Goal: Find specific page/section: Find specific page/section

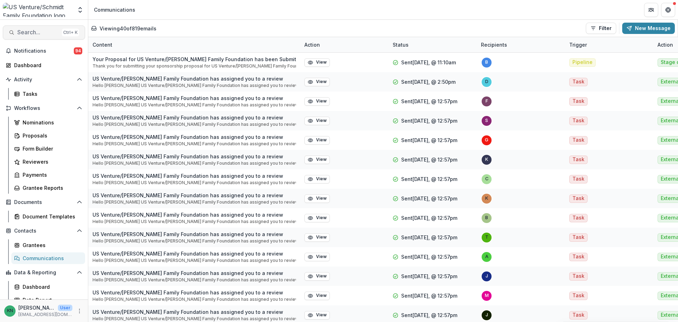
click at [31, 33] on span "Search..." at bounding box center [38, 32] width 42 height 7
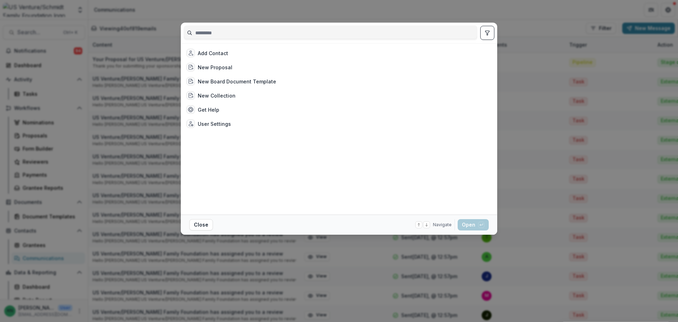
click at [224, 30] on input at bounding box center [330, 32] width 293 height 11
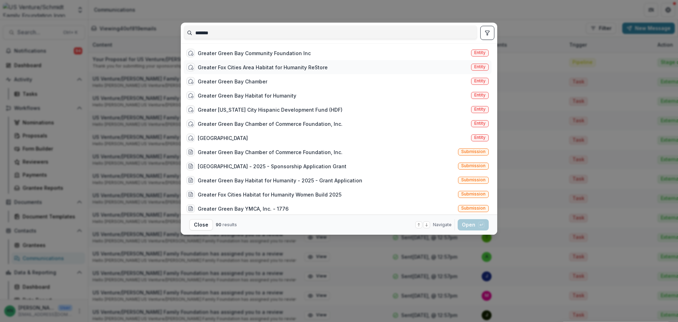
type input "*******"
click at [226, 66] on div "Greater Fox Cities Area Habitat for Humanity ReStore" at bounding box center [263, 67] width 130 height 7
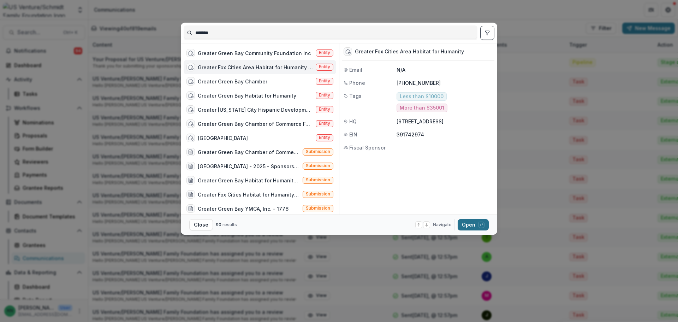
click at [468, 225] on button "Open with enter key" at bounding box center [472, 224] width 31 height 11
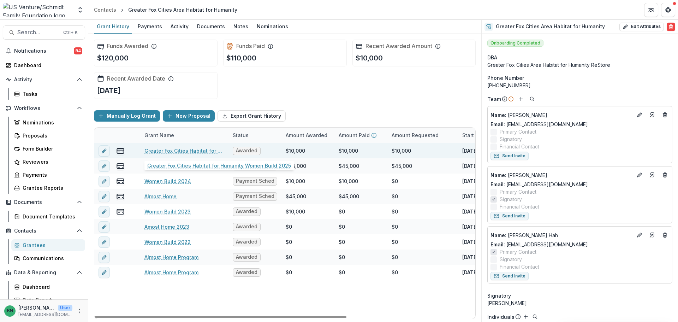
click at [175, 147] on link "Greater Fox Cities Habitat for Humanity Women Build 2025" at bounding box center [184, 150] width 80 height 7
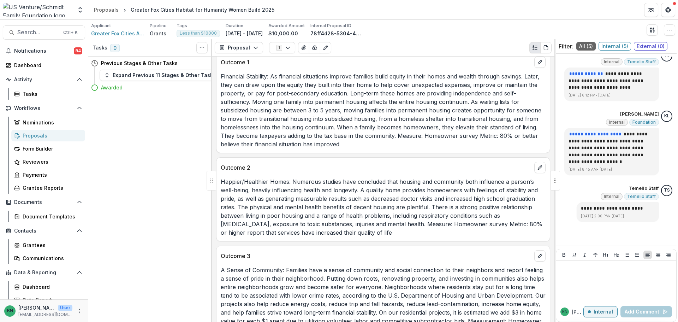
scroll to position [876, 0]
